Goal: Task Accomplishment & Management: Manage account settings

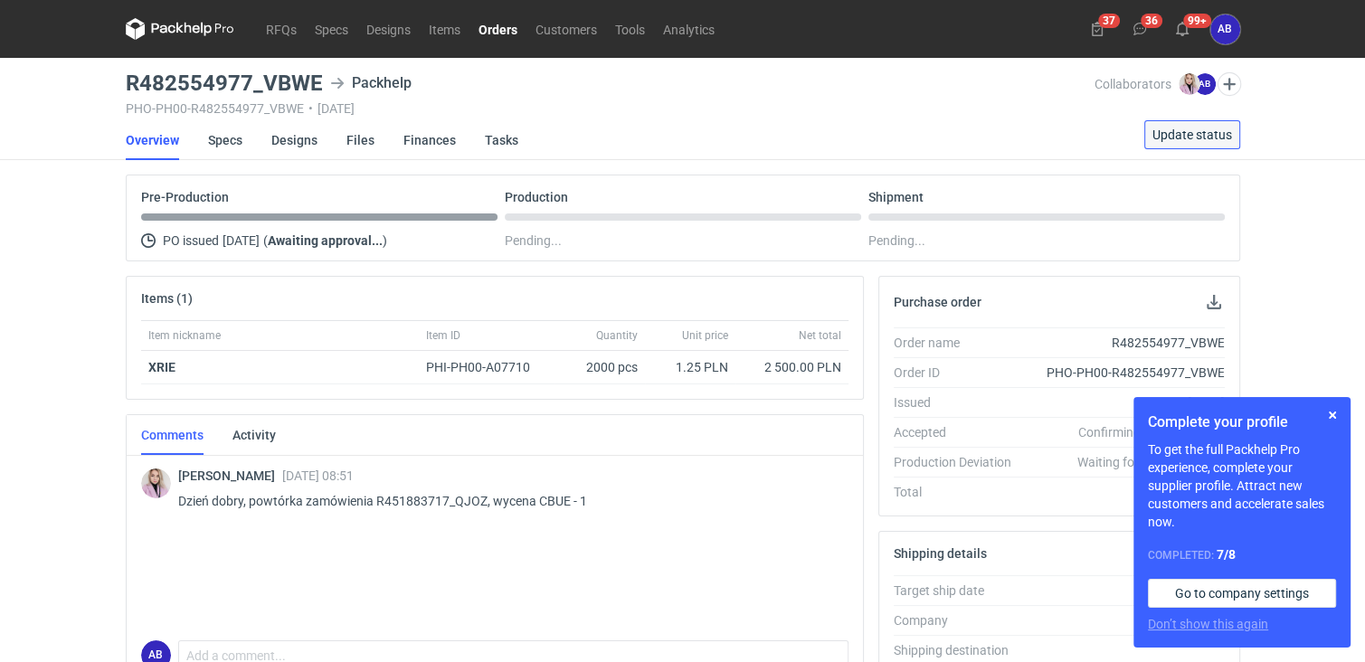
click at [1192, 128] on span "Update status" at bounding box center [1192, 134] width 80 height 13
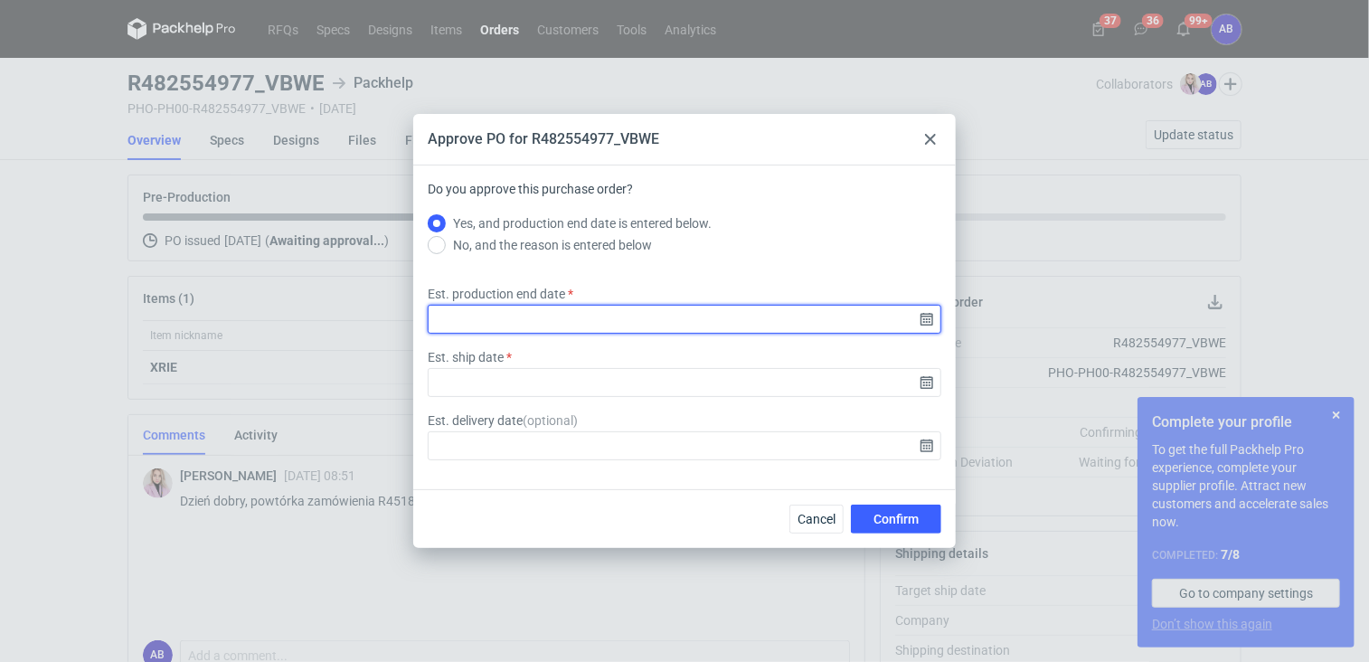
click at [931, 323] on input "Est. production end date" at bounding box center [685, 319] width 514 height 29
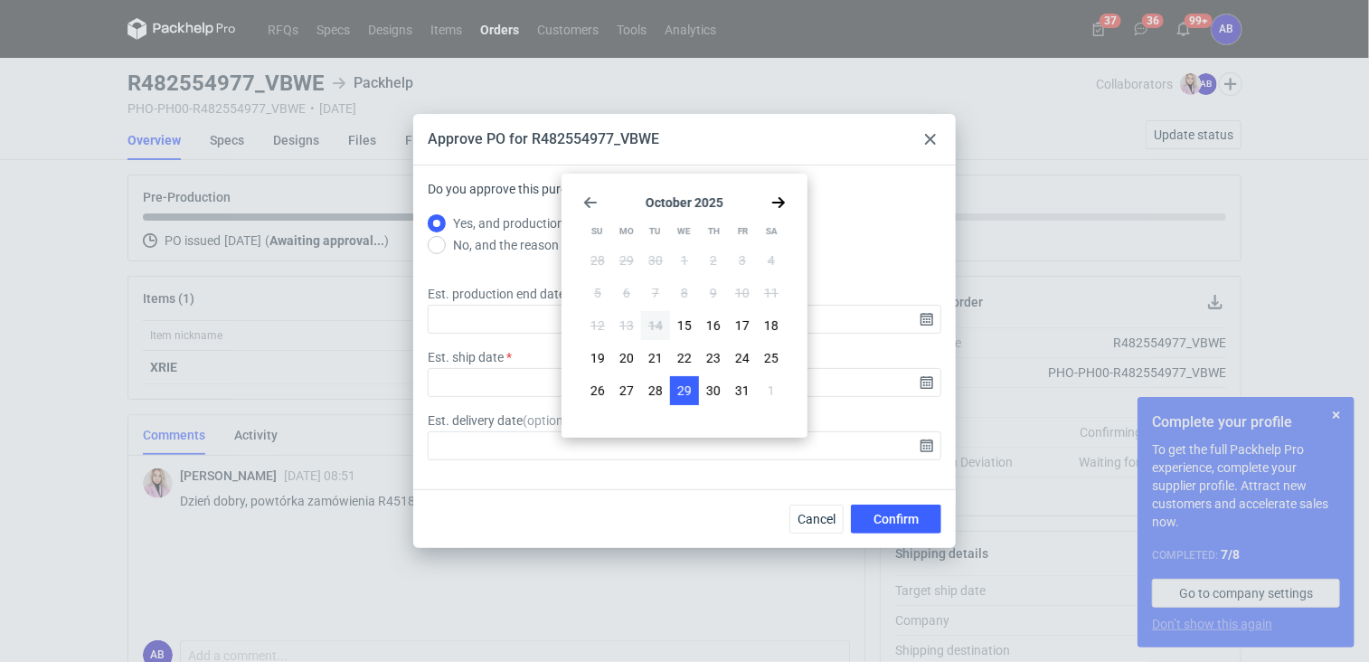
click at [679, 385] on span "29" at bounding box center [684, 391] width 14 height 18
type input "[DATE]"
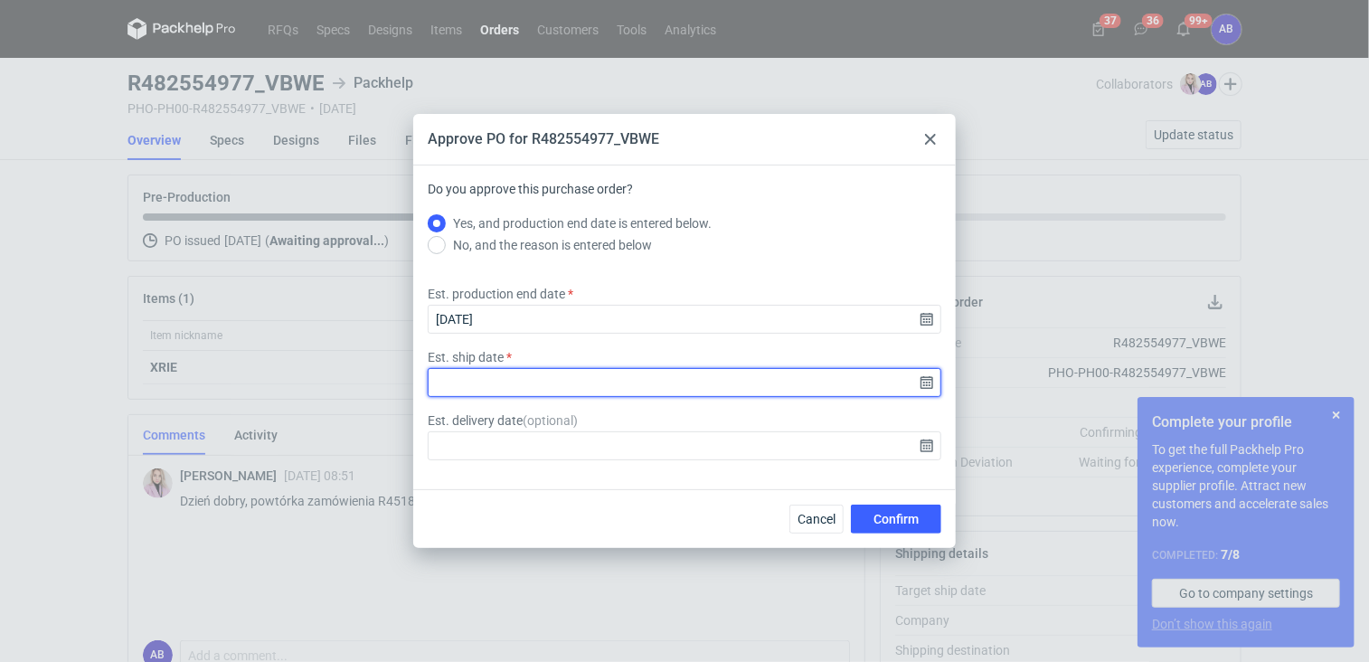
click at [929, 385] on input "Est. ship date" at bounding box center [685, 382] width 514 height 29
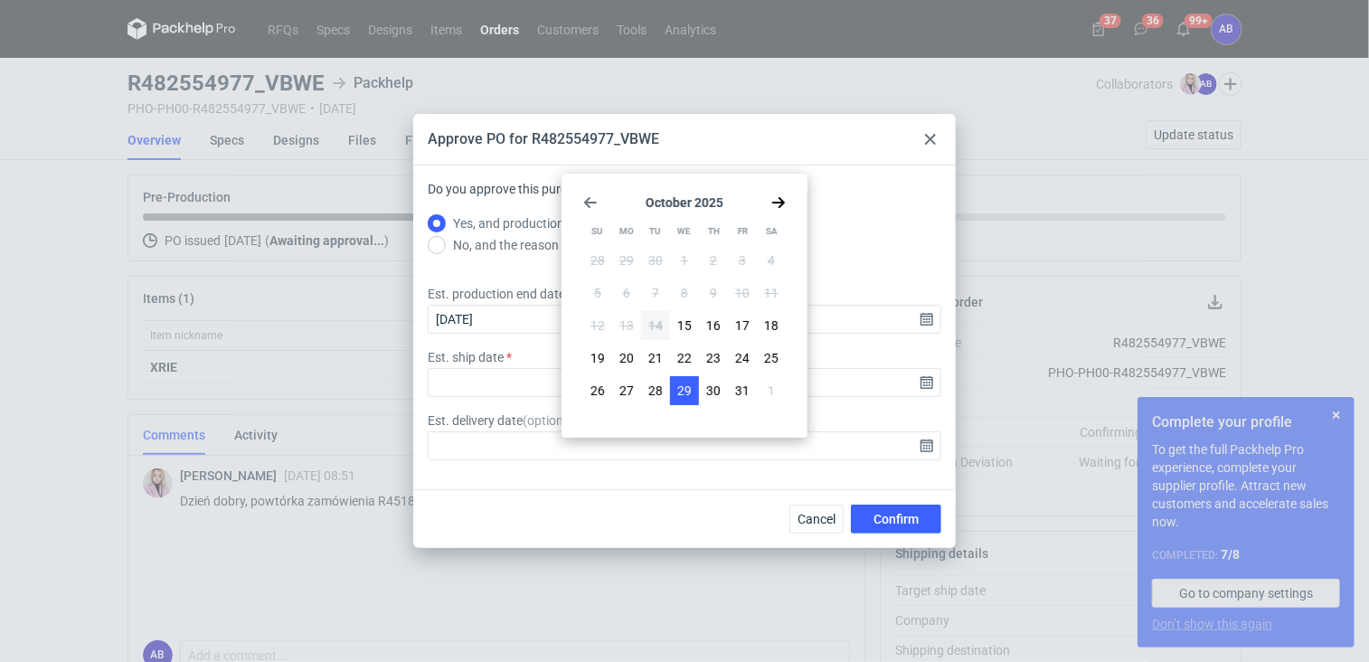
click at [689, 384] on span "29" at bounding box center [684, 391] width 14 height 18
type input "[DATE]"
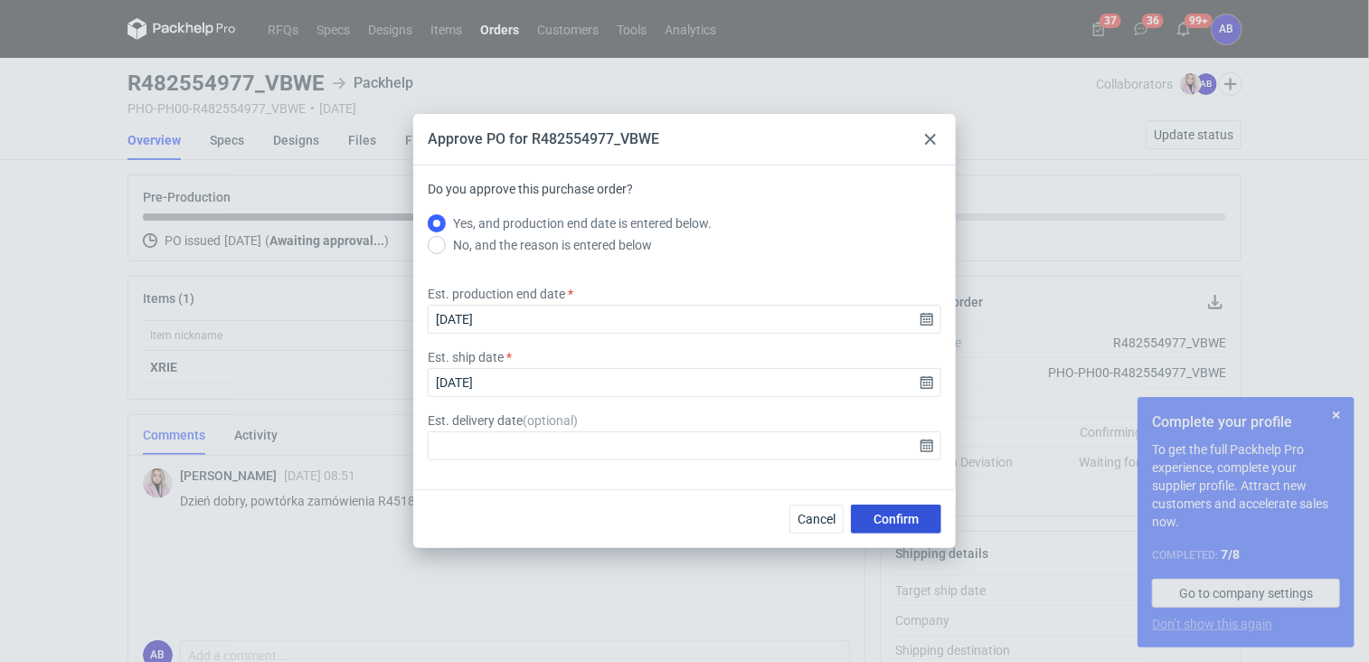
click at [887, 517] on span "Confirm" at bounding box center [896, 519] width 45 height 13
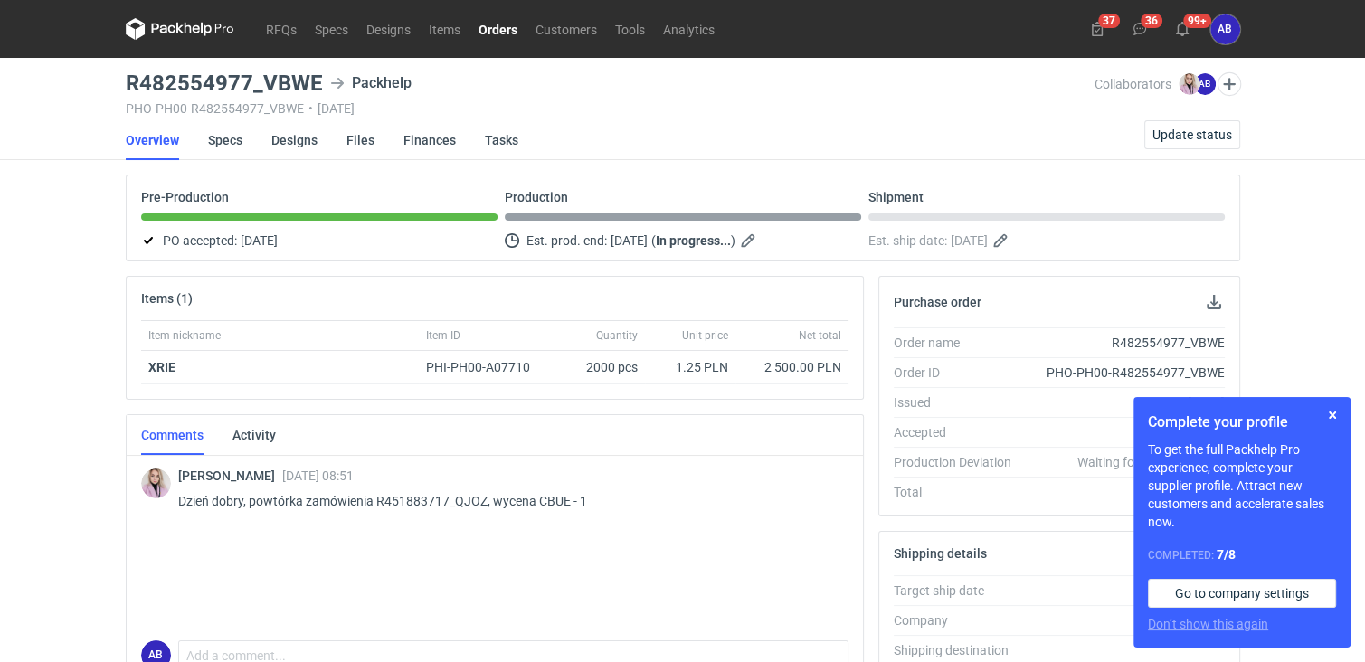
click at [495, 28] on link "Orders" at bounding box center [497, 29] width 57 height 22
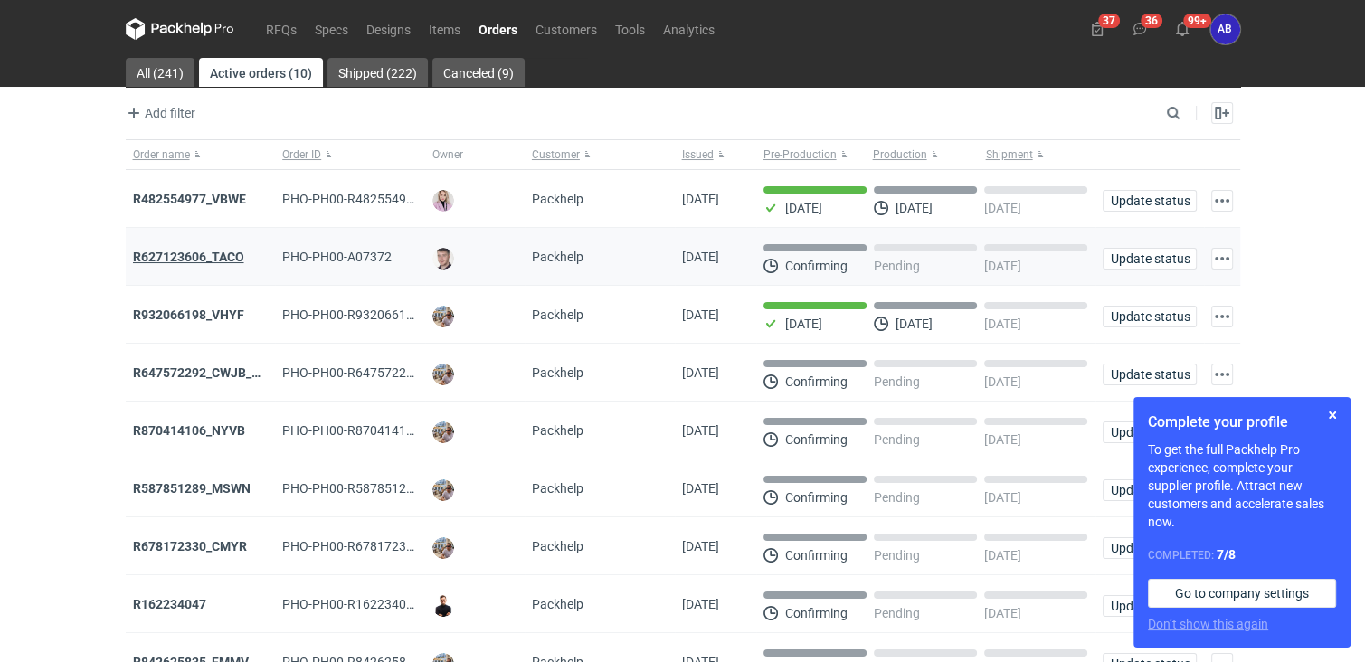
click at [228, 255] on strong "R627123606_TACO" at bounding box center [188, 257] width 111 height 14
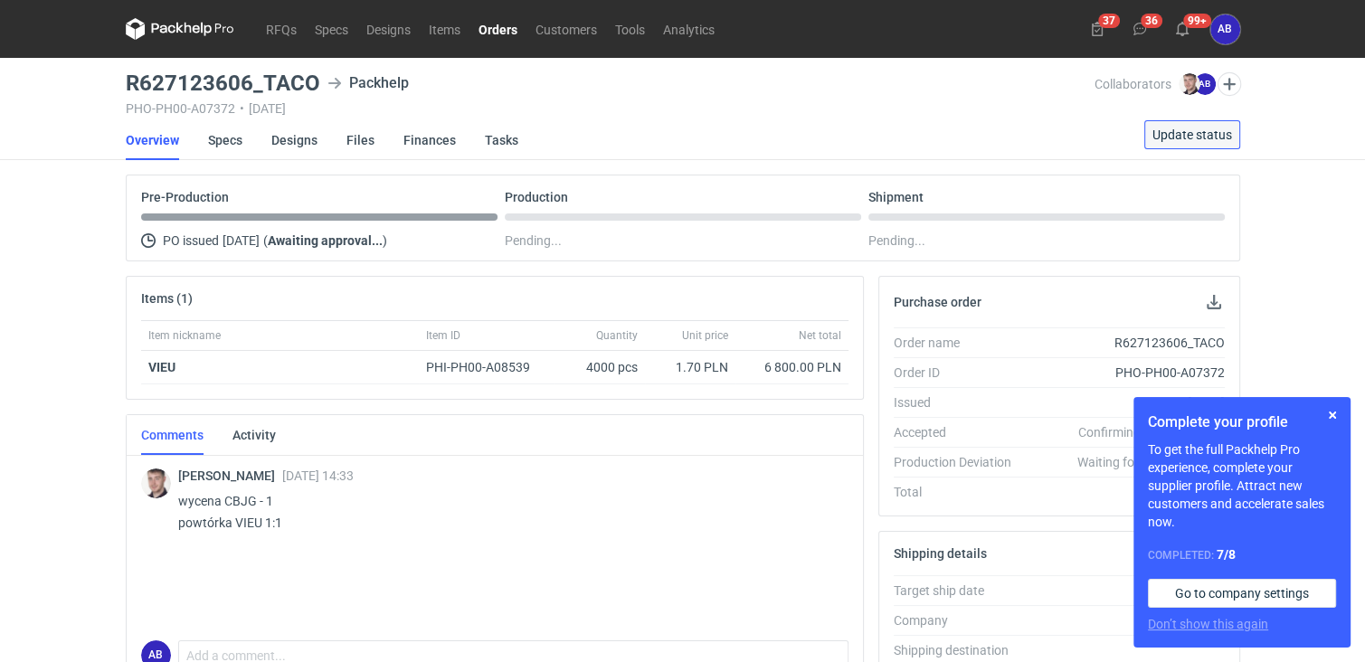
click at [1194, 141] on span "Update status" at bounding box center [1192, 134] width 80 height 13
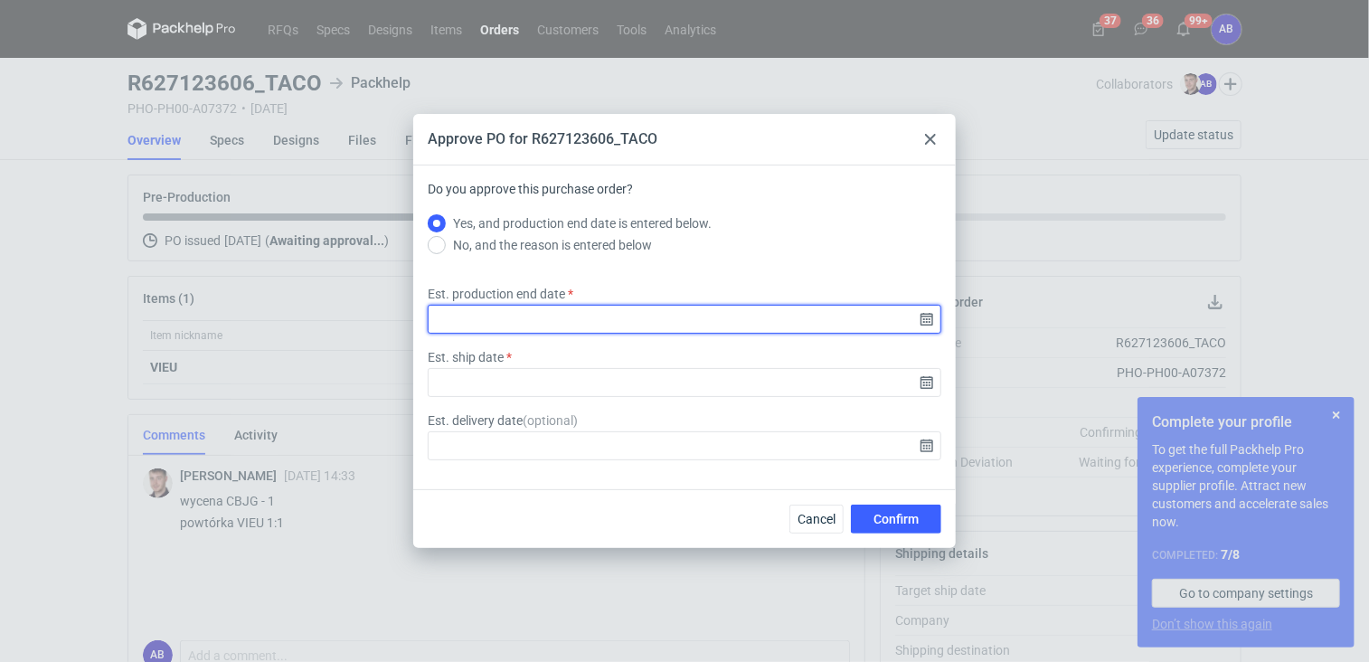
click at [930, 317] on input "Est. production end date" at bounding box center [685, 319] width 514 height 29
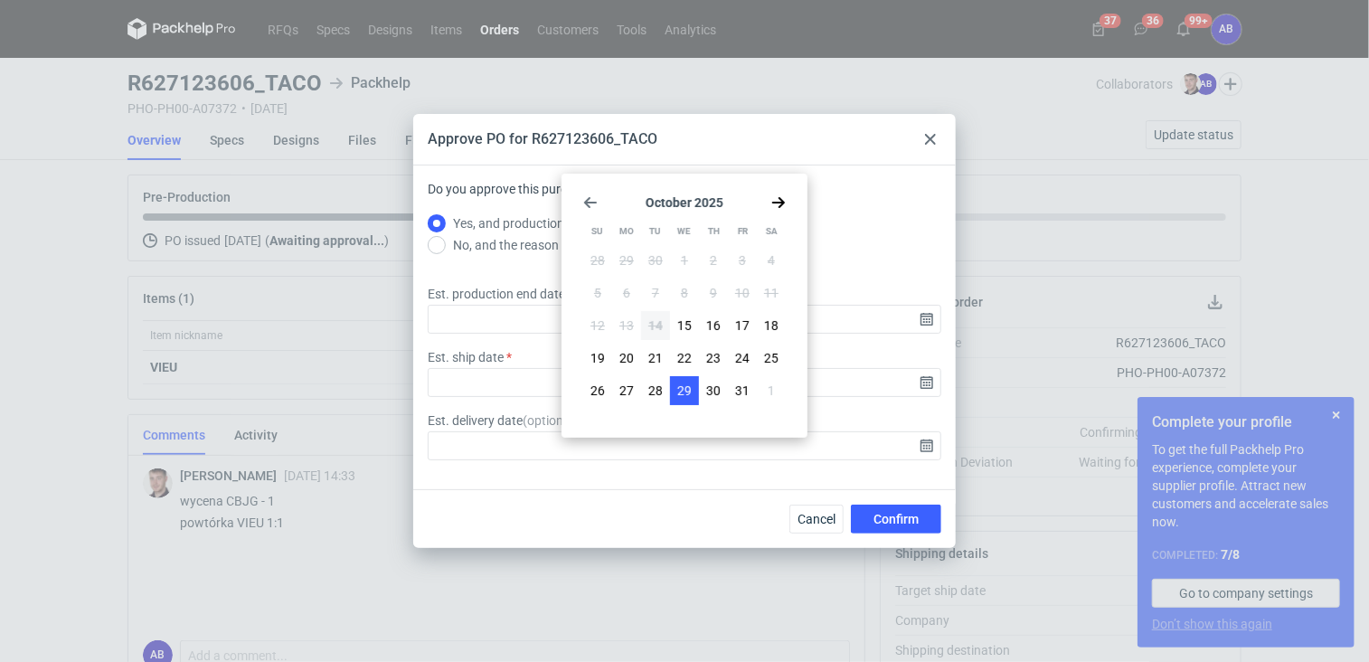
click at [686, 390] on span "29" at bounding box center [684, 391] width 14 height 18
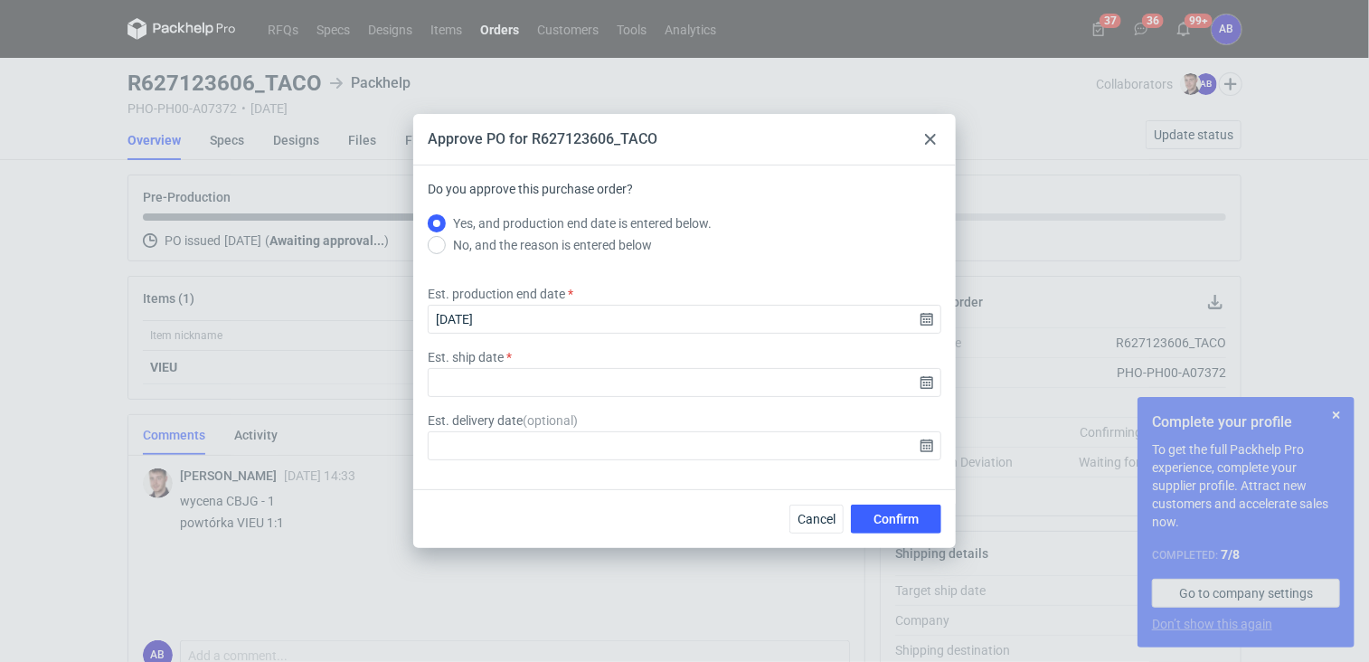
type input "[DATE]"
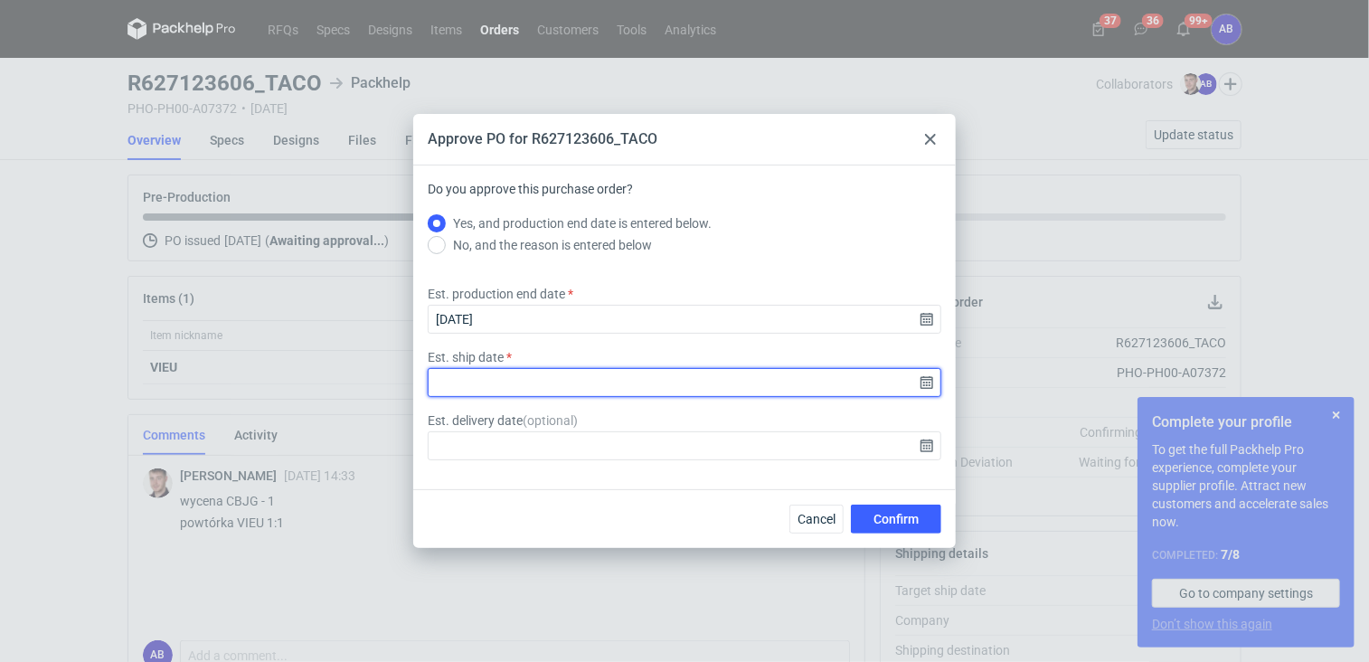
click at [930, 383] on input "Est. ship date" at bounding box center [685, 382] width 514 height 29
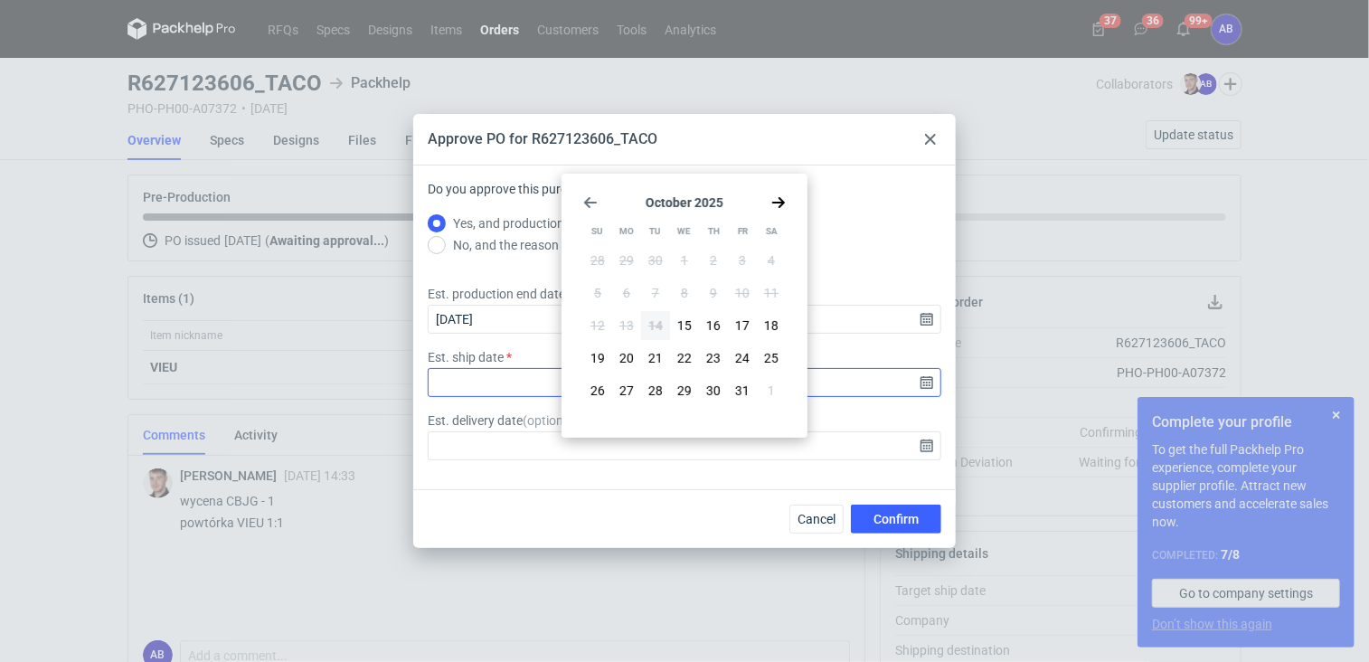
click at [691, 392] on span "29" at bounding box center [684, 391] width 14 height 18
type input "[DATE]"
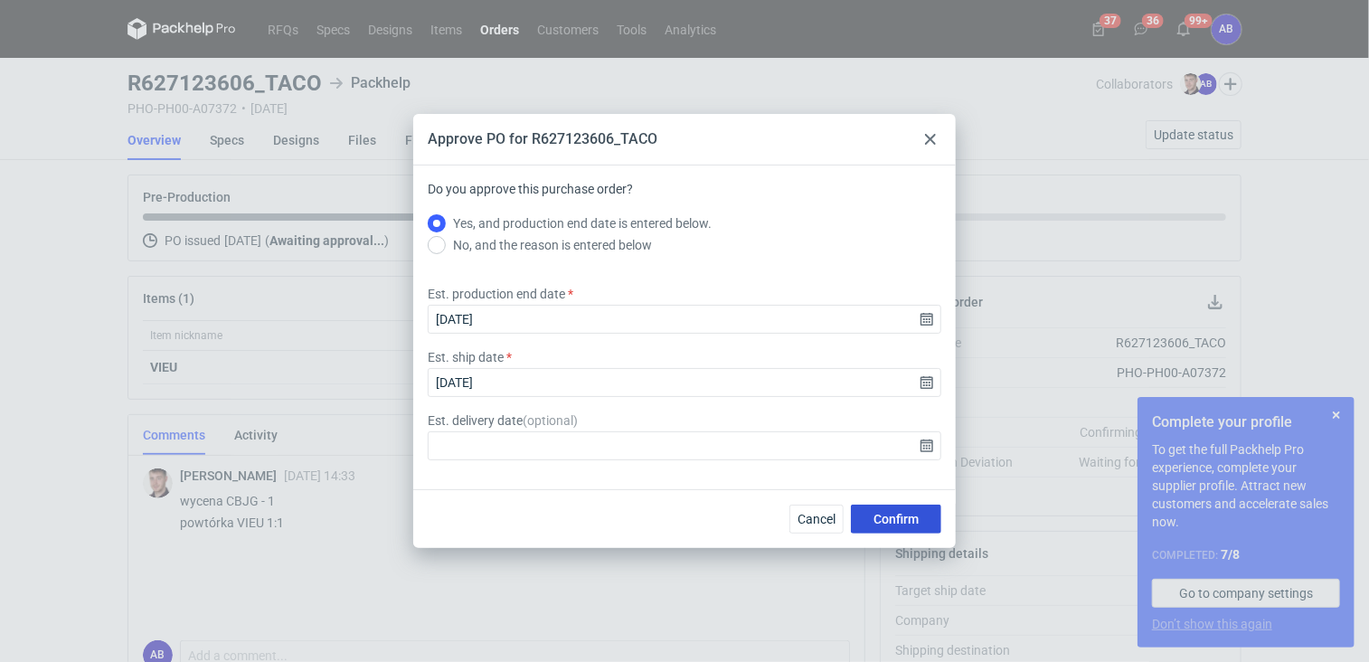
click at [888, 516] on span "Confirm" at bounding box center [896, 519] width 45 height 13
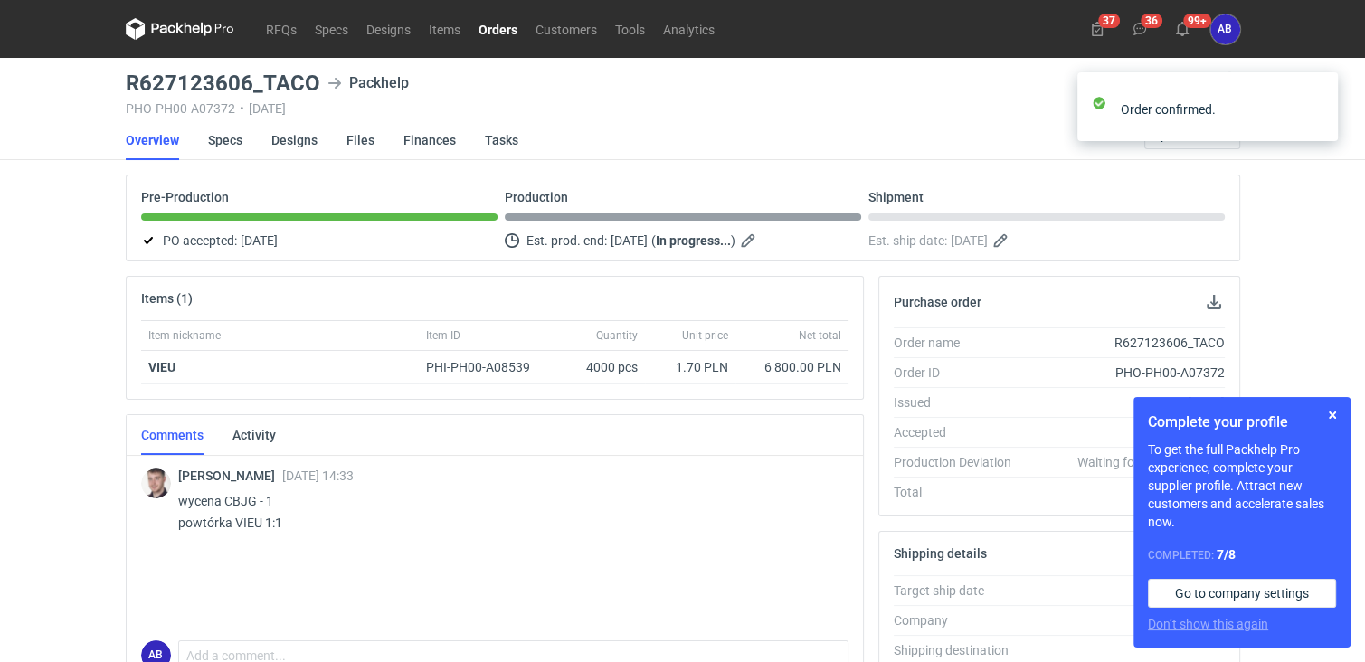
scroll to position [495, 0]
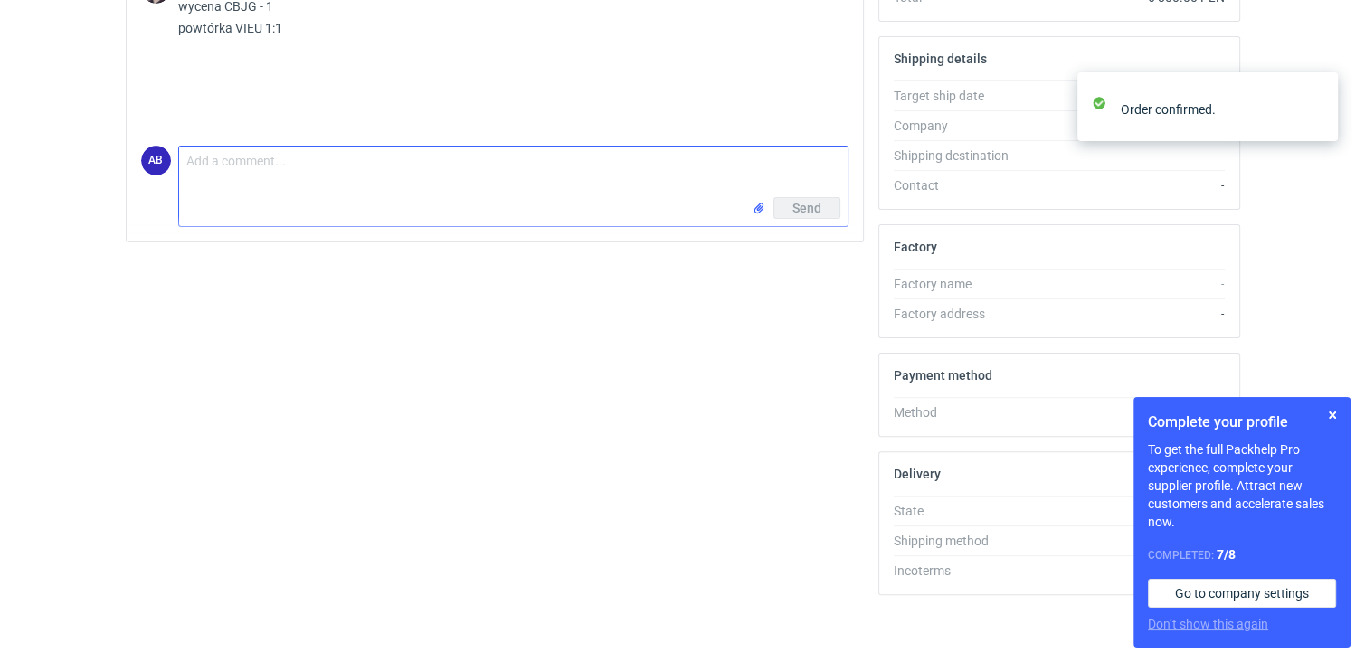
click at [391, 186] on textarea "Comment message" at bounding box center [513, 172] width 668 height 51
click at [760, 203] on input "file" at bounding box center [759, 208] width 14 height 19
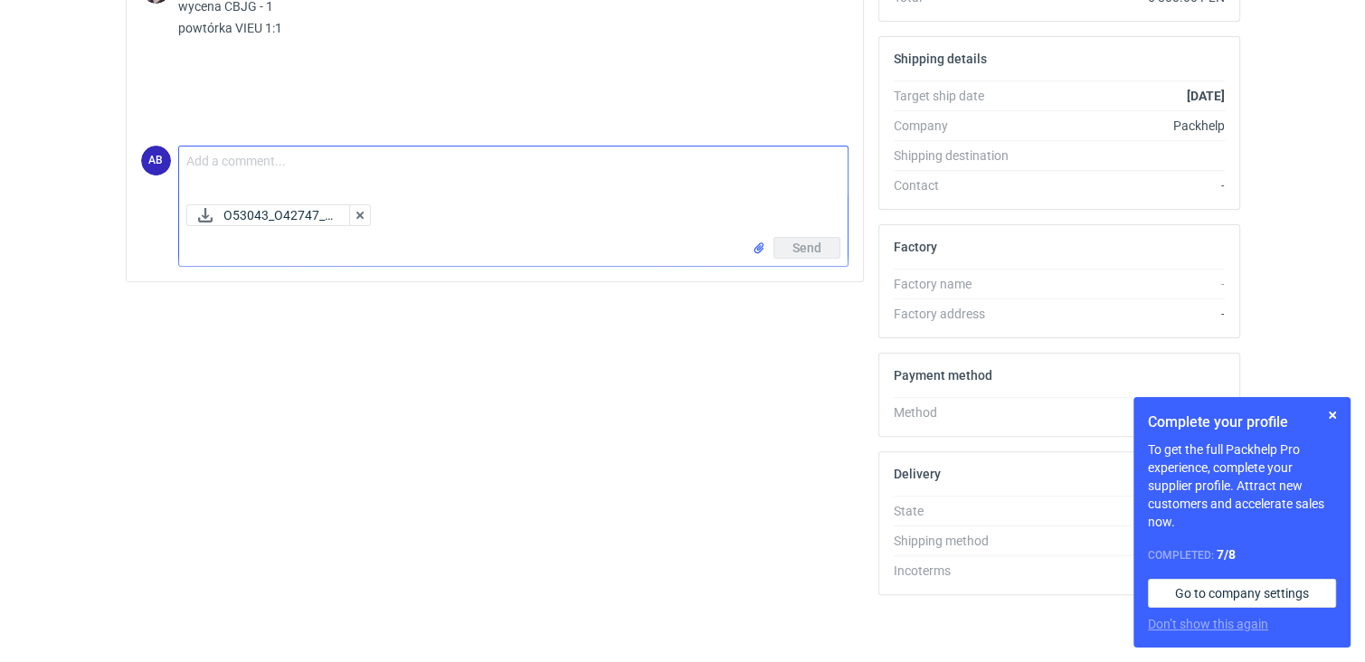
click at [443, 163] on textarea "Comment message" at bounding box center [513, 172] width 668 height 51
type textarea "Dzień dobry ,plik do akceptacji w zał. Odbiór kopert będzie z [GEOGRAPHIC_DATA]…"
click at [815, 248] on span "Send" at bounding box center [806, 247] width 29 height 13
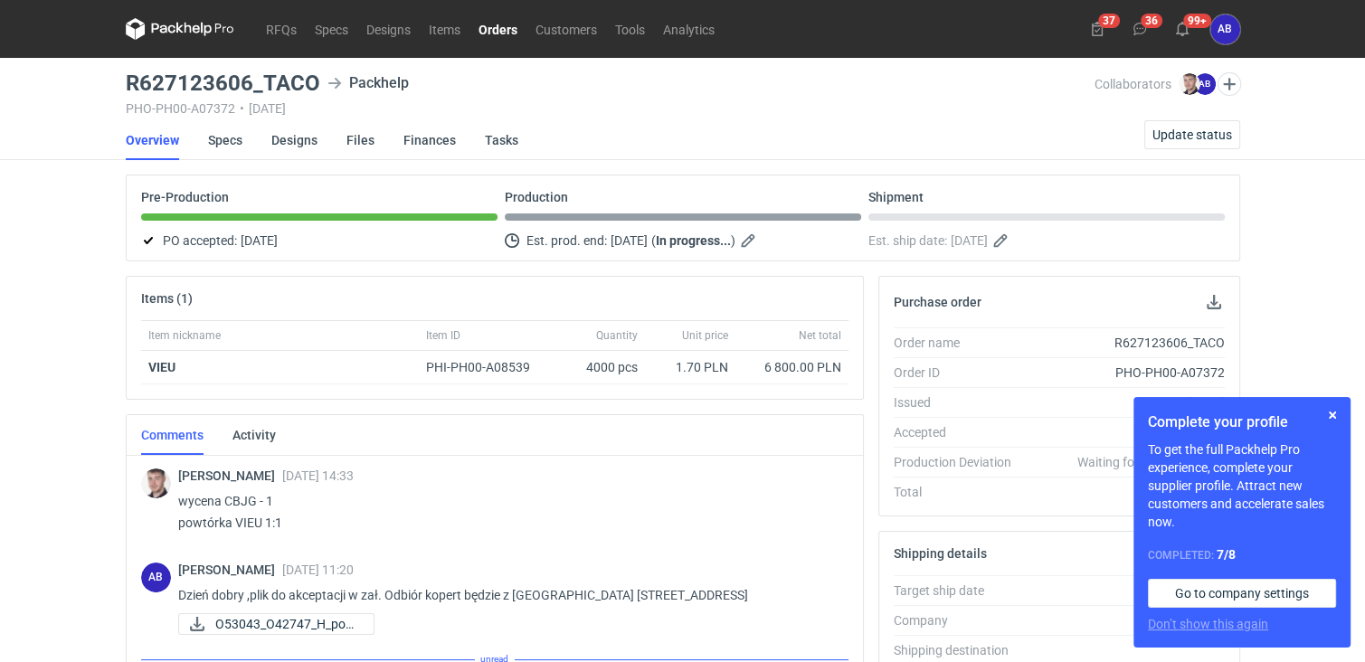
scroll to position [76, 0]
